Goal: Transaction & Acquisition: Purchase product/service

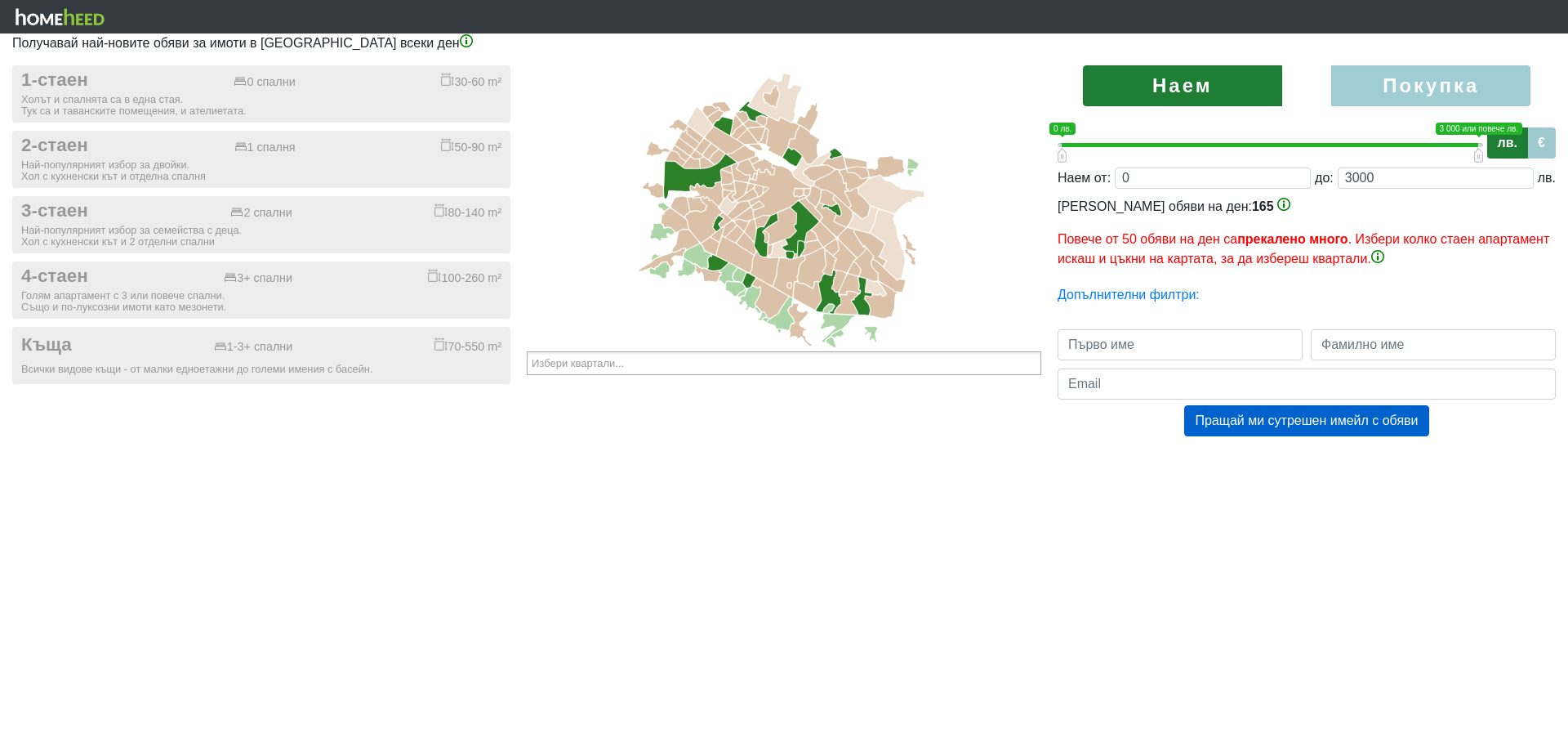
click at [1364, 88] on label "Покупка" at bounding box center [1430, 85] width 199 height 41
radio input "true"
type input "0;2000000"
type input "2000000"
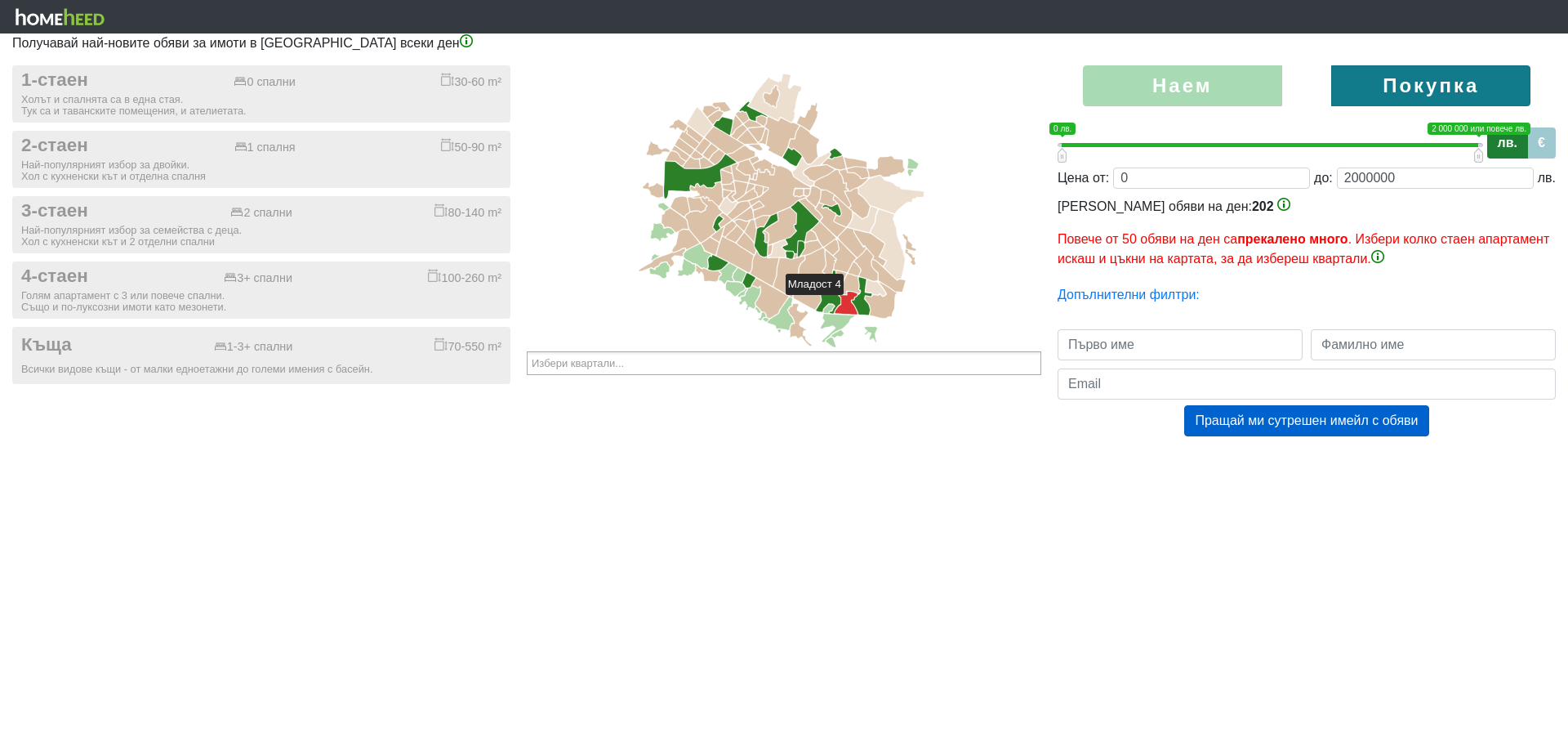
click at [851, 302] on icon at bounding box center [846, 303] width 22 height 23
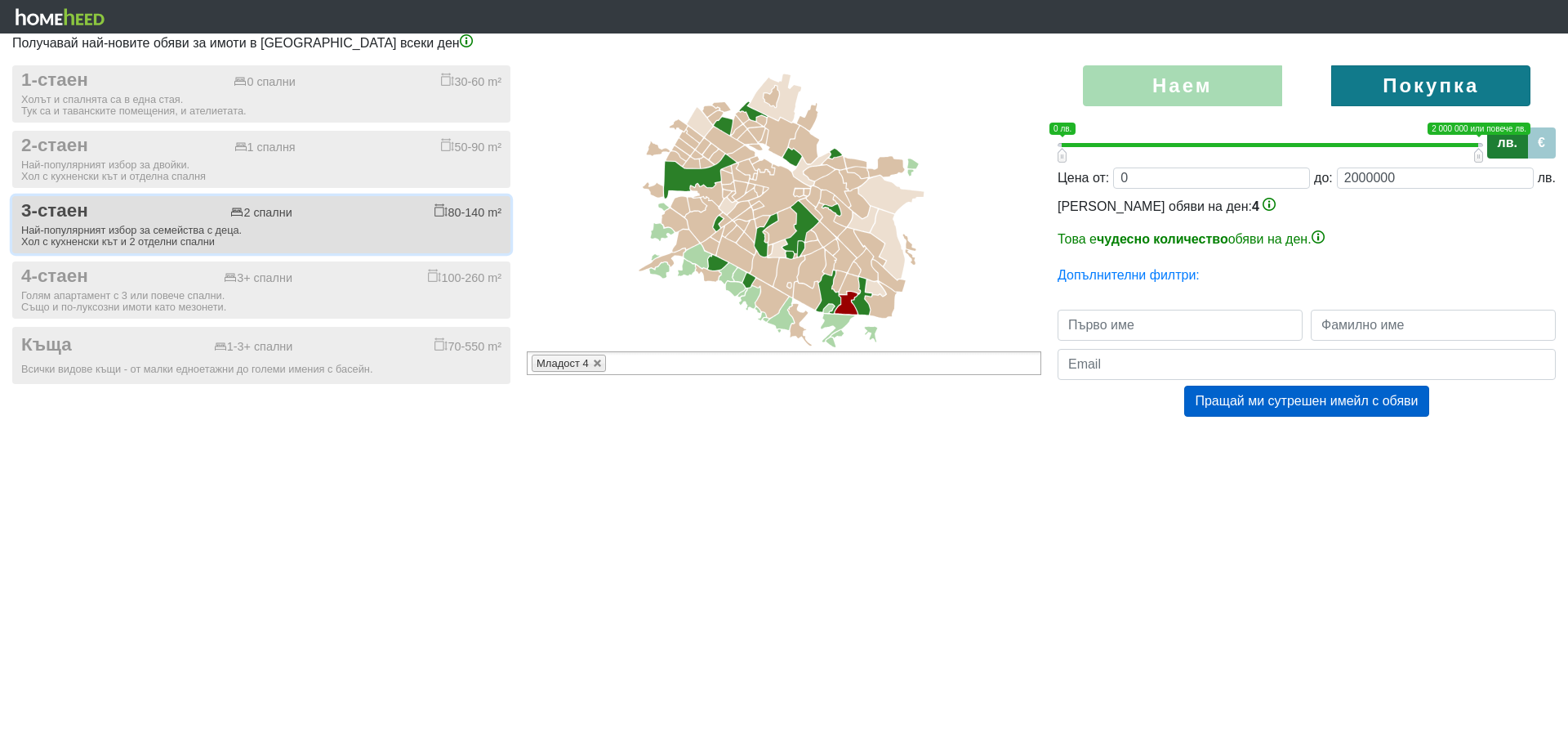
click at [465, 207] on div "80-140 m²" at bounding box center [468, 212] width 67 height 17
checkbox input "true"
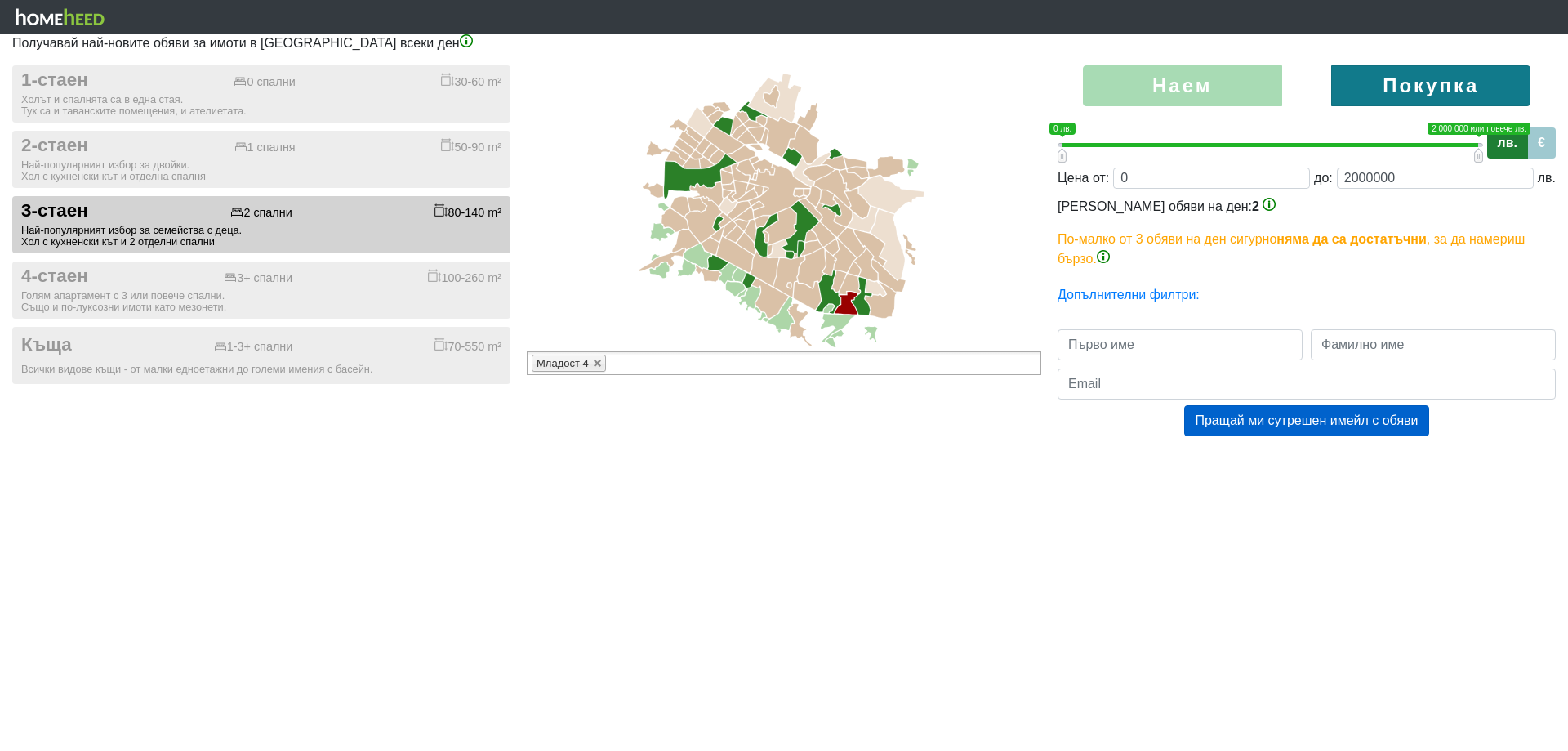
drag, startPoint x: 1018, startPoint y: 421, endPoint x: 537, endPoint y: 658, distance: 536.2
click at [522, 469] on html "Получавай най-новите обяви за имоти в [GEOGRAPHIC_DATA] всеки ден 1-стаен 0 спа…" at bounding box center [784, 234] width 1568 height 469
click at [529, 469] on html "Получавай най-новите обяви за имоти в [GEOGRAPHIC_DATA] всеки ден 1-стаен 0 спа…" at bounding box center [784, 234] width 1568 height 469
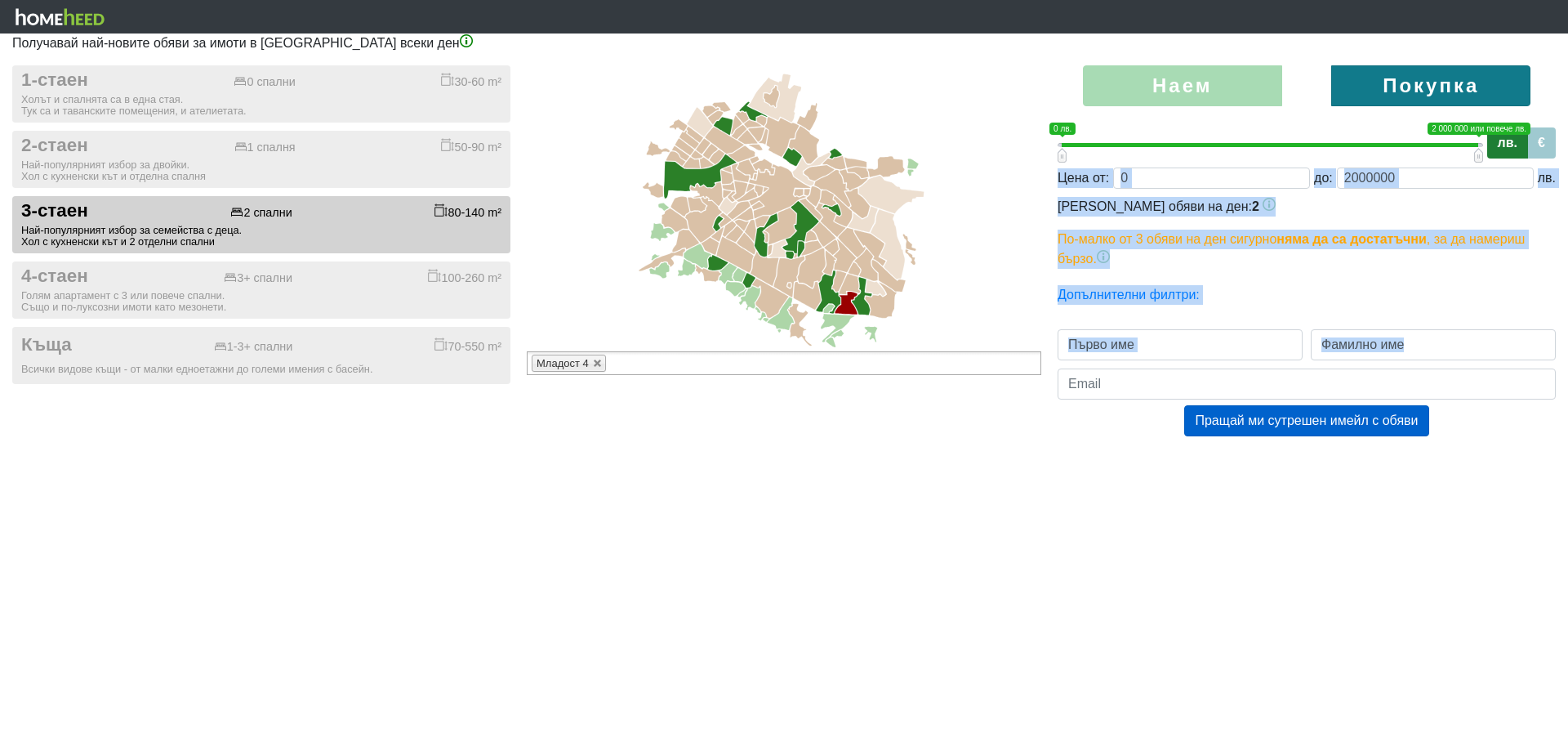
drag, startPoint x: 417, startPoint y: 658, endPoint x: 1060, endPoint y: 498, distance: 662.6
click at [1061, 469] on html "Получавай най-новите обяви за имоти в [GEOGRAPHIC_DATA] всеки ден 1-стаен 0 спа…" at bounding box center [784, 234] width 1568 height 469
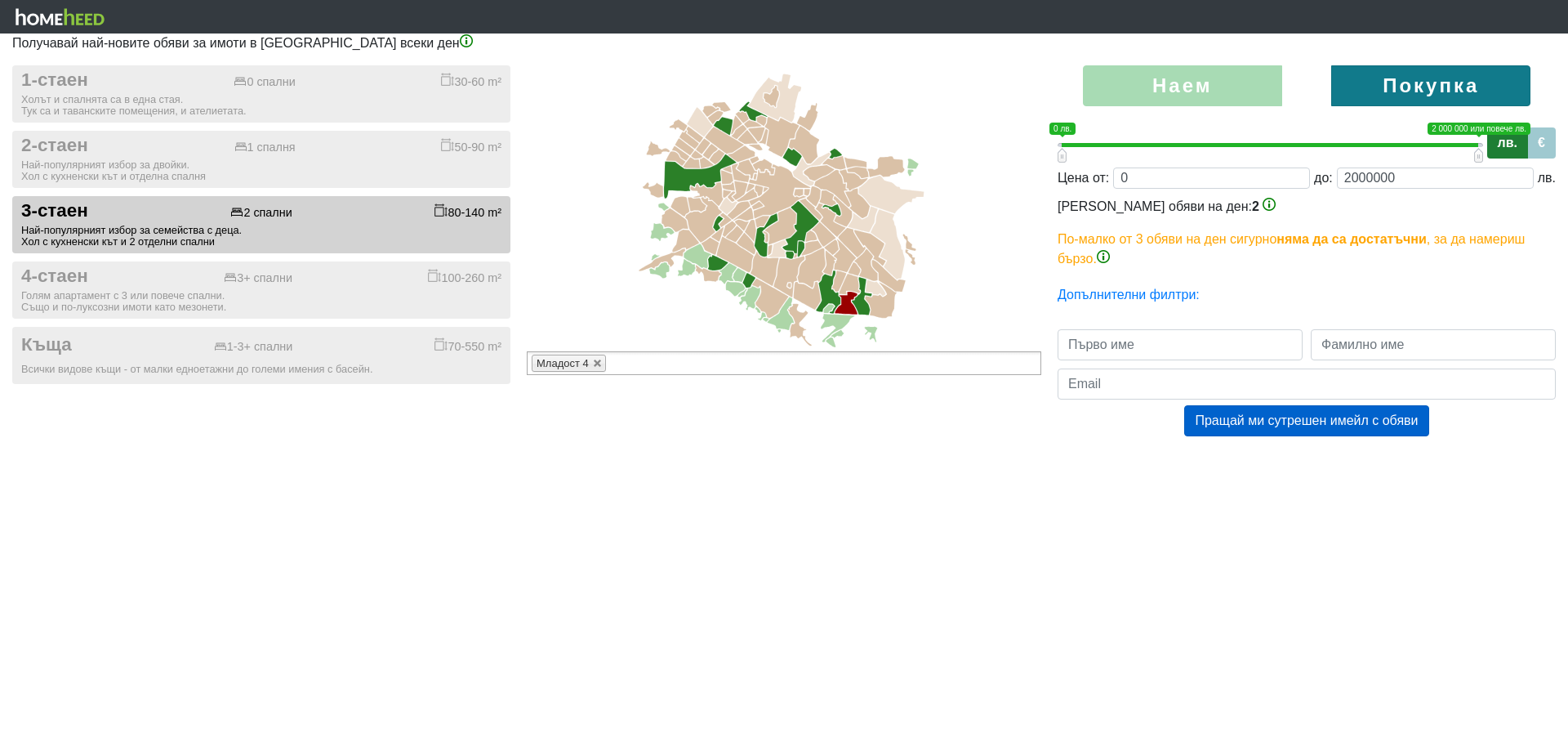
click at [1061, 469] on html "Получавай най-новите обяви за имоти в [GEOGRAPHIC_DATA] всеки ден 1-стаен 0 спа…" at bounding box center [784, 234] width 1568 height 469
drag, startPoint x: 1061, startPoint y: 498, endPoint x: 1109, endPoint y: 485, distance: 49.7
click at [1113, 469] on html "Получавай най-новите обяви за имоти в [GEOGRAPHIC_DATA] всеки ден 1-стаен 0 спа…" at bounding box center [784, 234] width 1568 height 469
click at [1088, 469] on html "Получавай най-новите обяви за имоти в [GEOGRAPHIC_DATA] всеки ден 1-стаен 0 спа…" at bounding box center [784, 234] width 1568 height 469
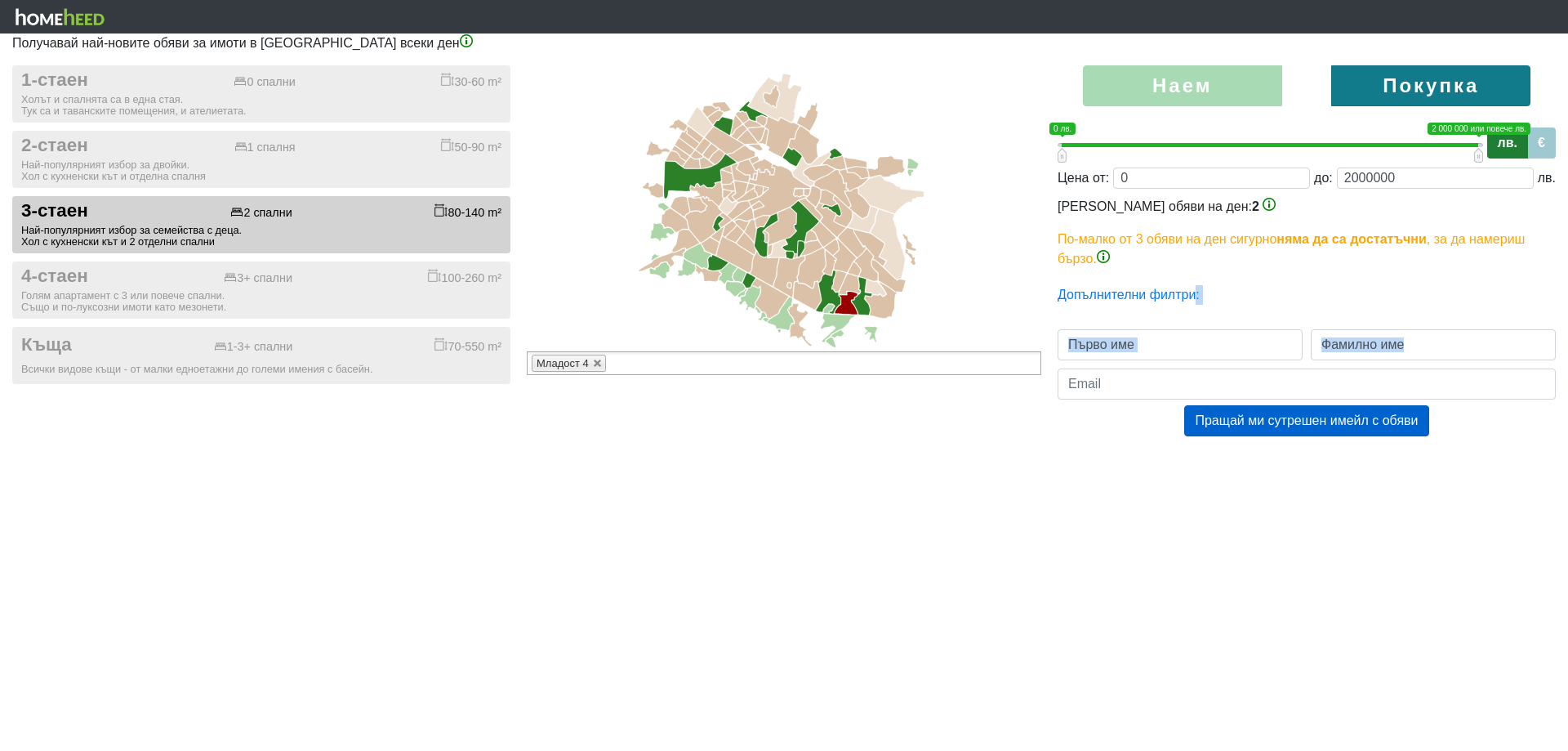
click at [1086, 469] on html "Получавай най-новите обяви за имоти в [GEOGRAPHIC_DATA] всеки ден 1-стаен 0 спа…" at bounding box center [784, 234] width 1568 height 469
click at [1079, 469] on html "Получавай най-новите обяви за имоти в [GEOGRAPHIC_DATA] всеки ден 1-стаен 0 спа…" at bounding box center [784, 234] width 1568 height 469
click at [1084, 414] on div "Пращай ми сутрешен имейл с обяви" at bounding box center [1306, 421] width 498 height 31
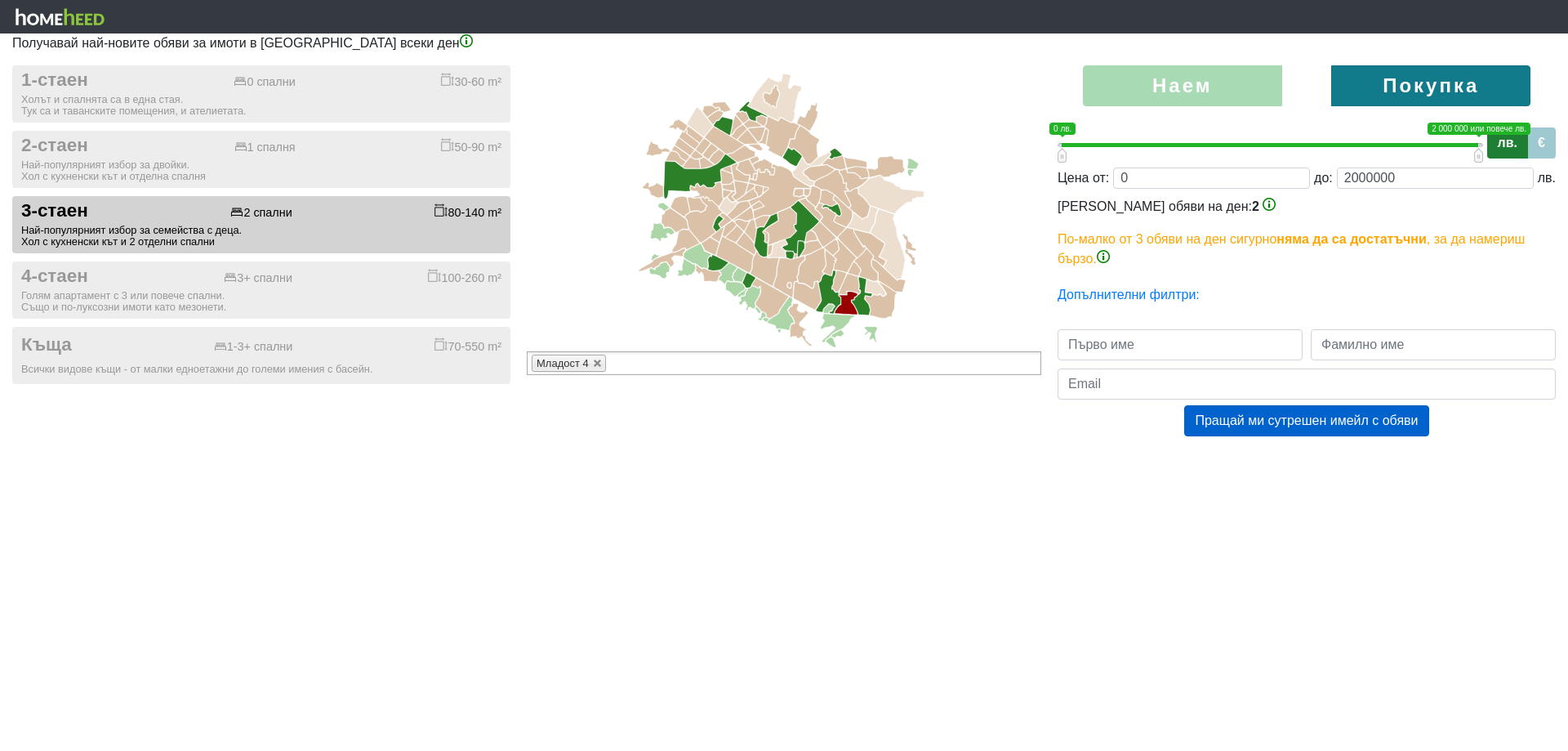
click at [1084, 414] on div "Пращай ми сутрешен имейл с обяви" at bounding box center [1306, 421] width 498 height 31
drag, startPoint x: 1053, startPoint y: 411, endPoint x: 1106, endPoint y: 465, distance: 75.7
click at [1108, 465] on div "Наем [GEOGRAPHIC_DATA] 0 1 0 лв. 2 000 000 или повече лв. 0 лв. — 2 000 000 или…" at bounding box center [1306, 267] width 523 height 404
